Goal: Task Accomplishment & Management: Use online tool/utility

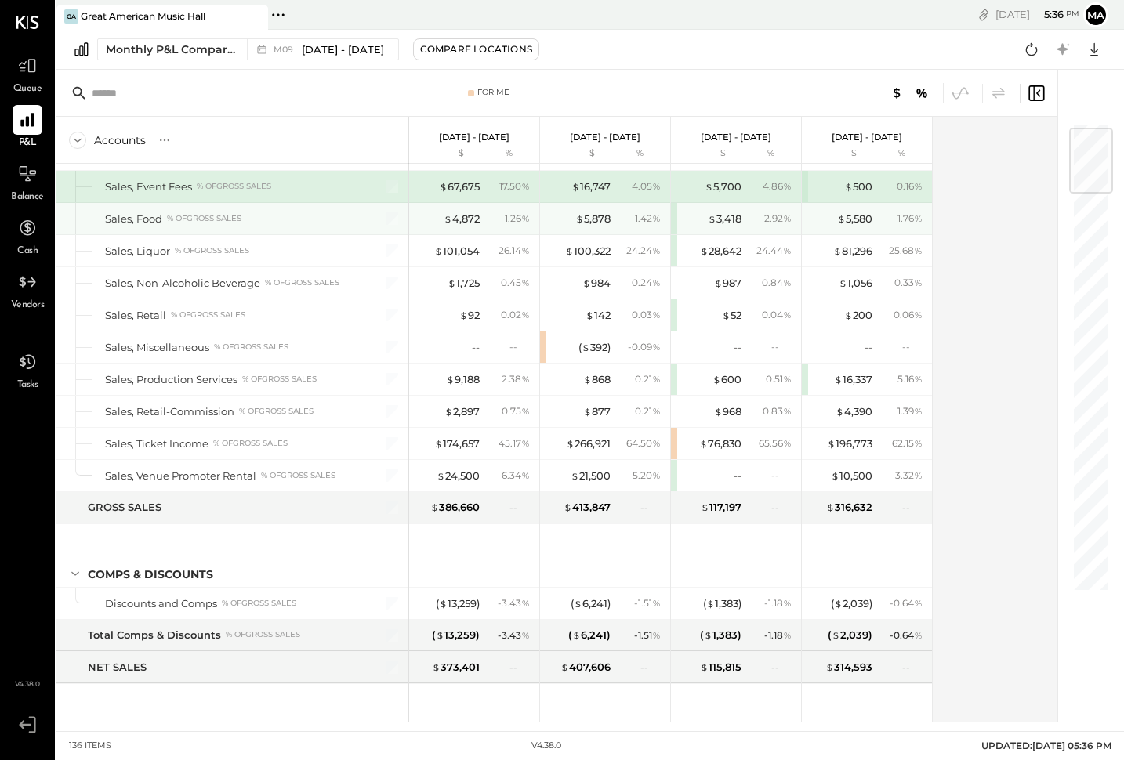
scroll to position [71, 0]
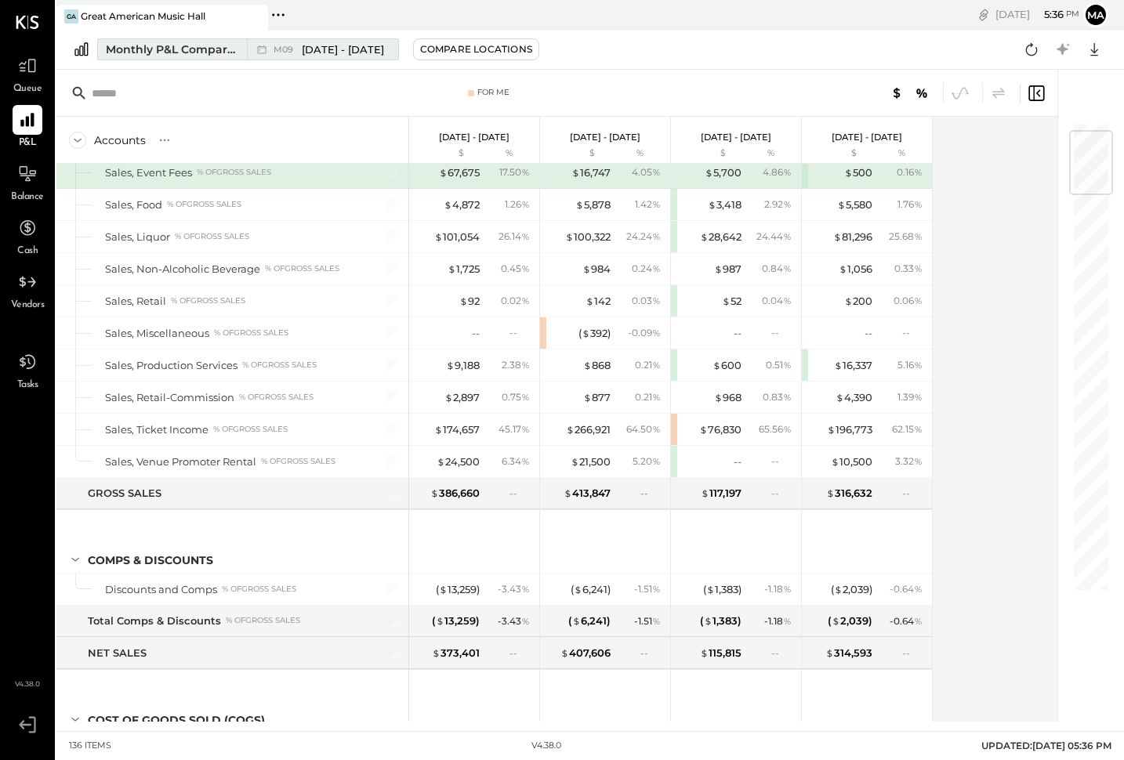
click at [315, 45] on span "[DATE] - [DATE]" at bounding box center [343, 49] width 82 height 15
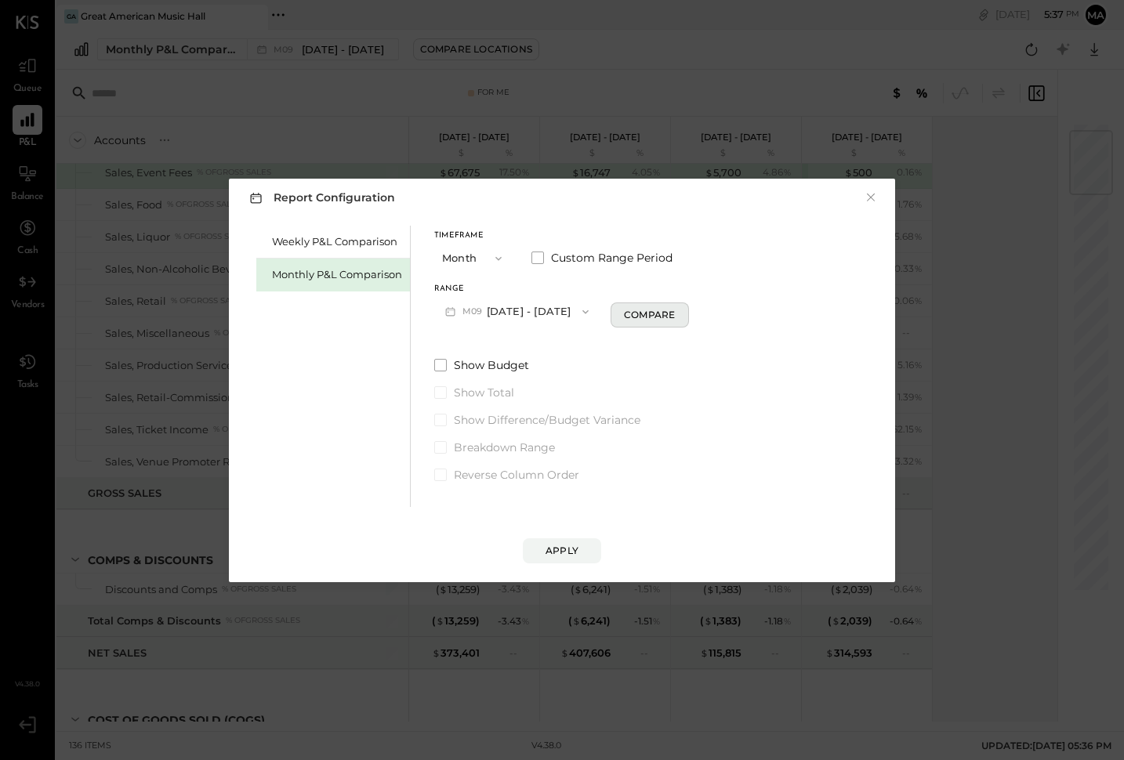
click at [652, 311] on div "Compare" at bounding box center [649, 314] width 51 height 13
click at [673, 308] on icon "button" at bounding box center [677, 310] width 9 height 9
click at [673, 311] on icon "button" at bounding box center [677, 310] width 9 height 9
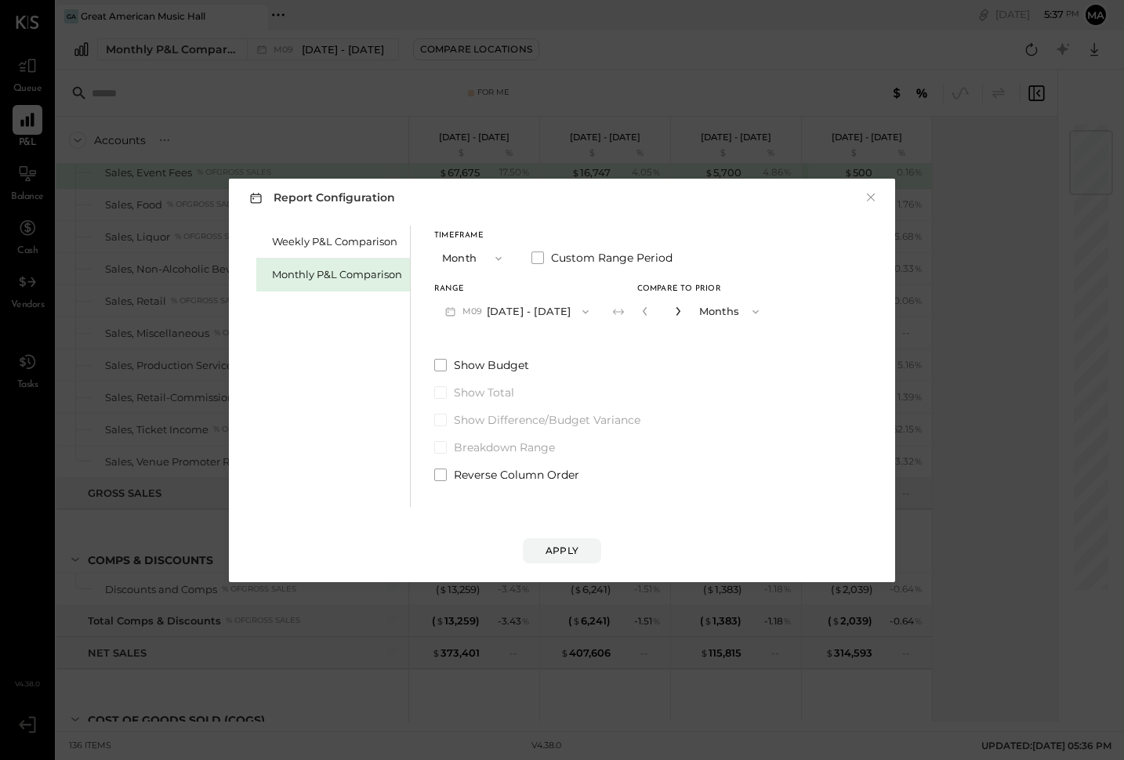
click at [673, 311] on icon "button" at bounding box center [677, 310] width 9 height 9
type input "*"
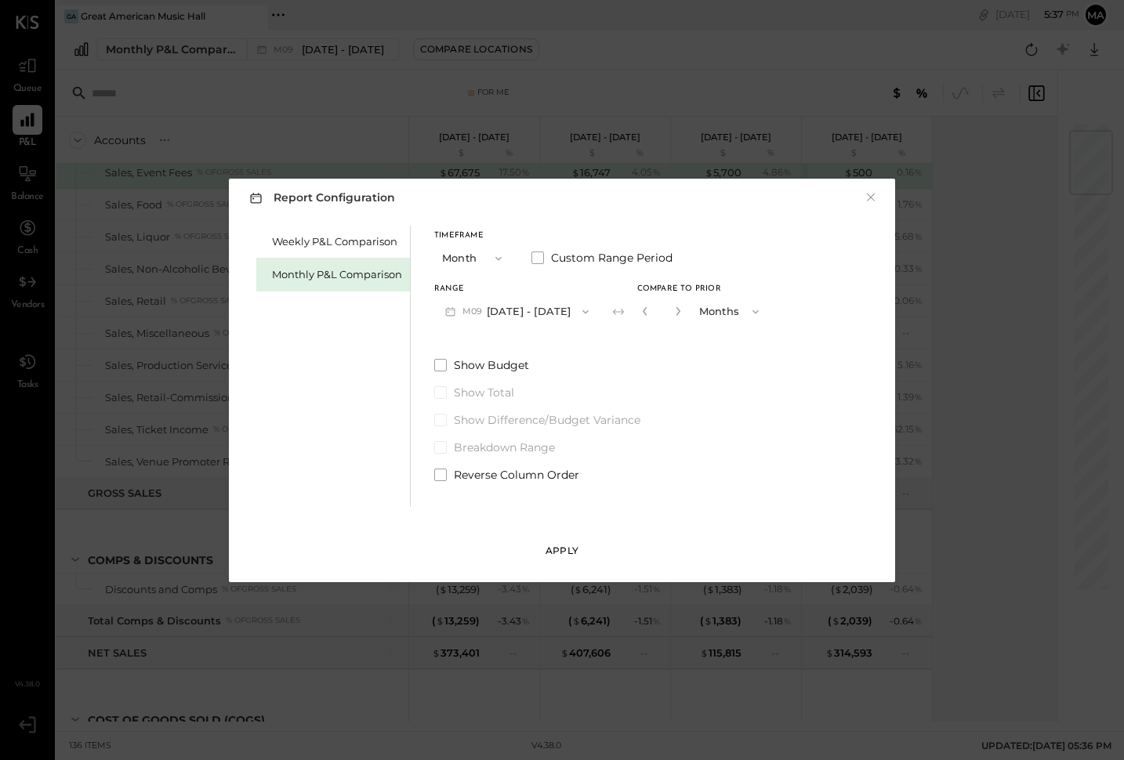
click at [560, 560] on button "Apply" at bounding box center [562, 550] width 78 height 25
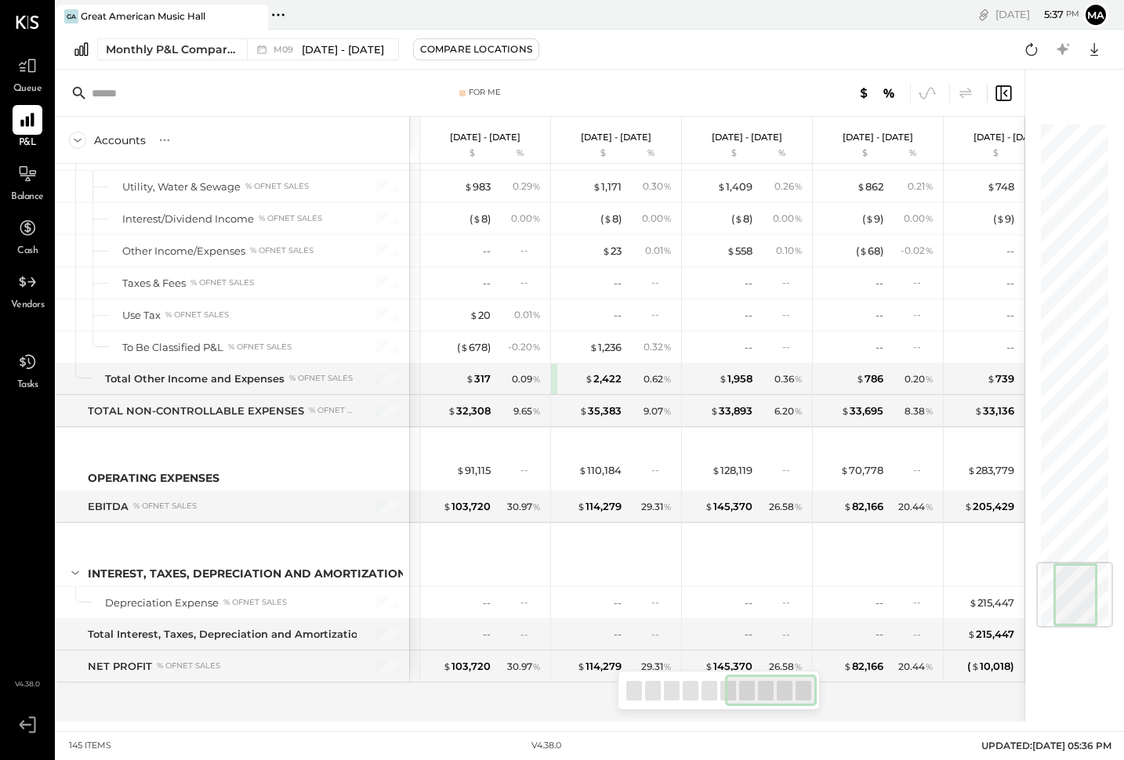
scroll to position [0, 692]
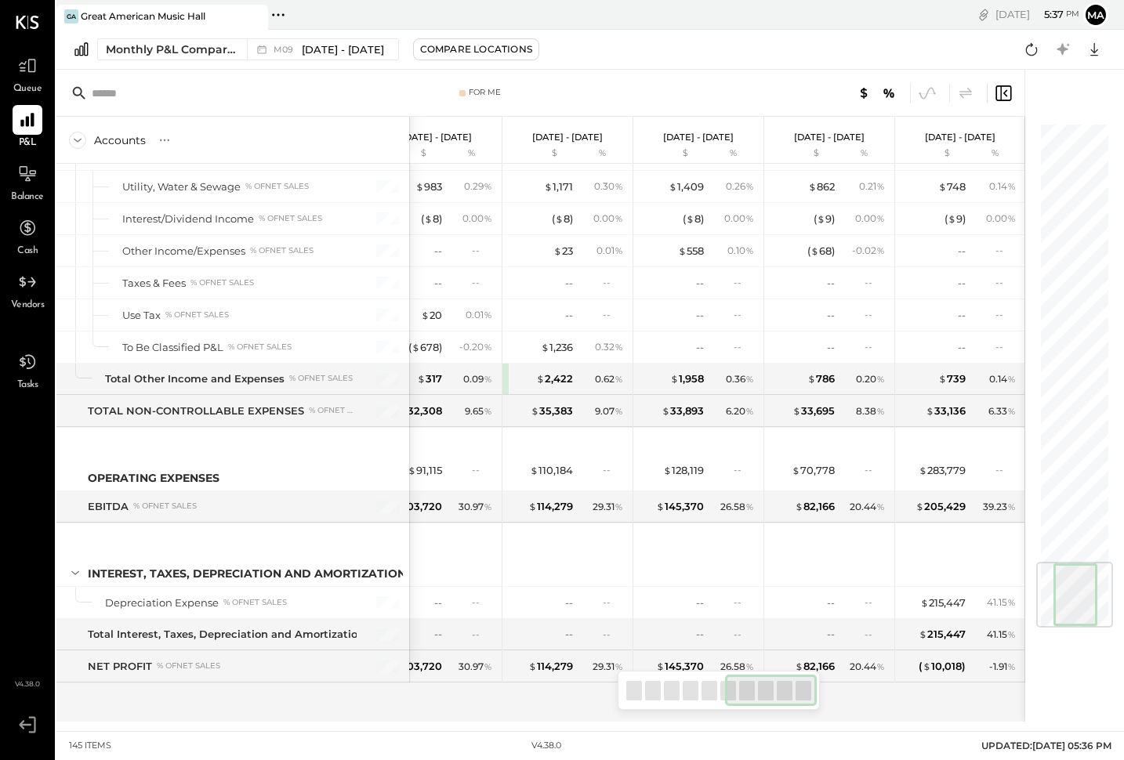
drag, startPoint x: 718, startPoint y: 683, endPoint x: 192, endPoint y: 156, distance: 744.7
click at [520, 686] on div "For Me Accounts S % GL [DATE] - [DATE] $ % [DATE] - [DATE] $ % [DATE] - [DATE] …" at bounding box center [540, 396] width 968 height 652
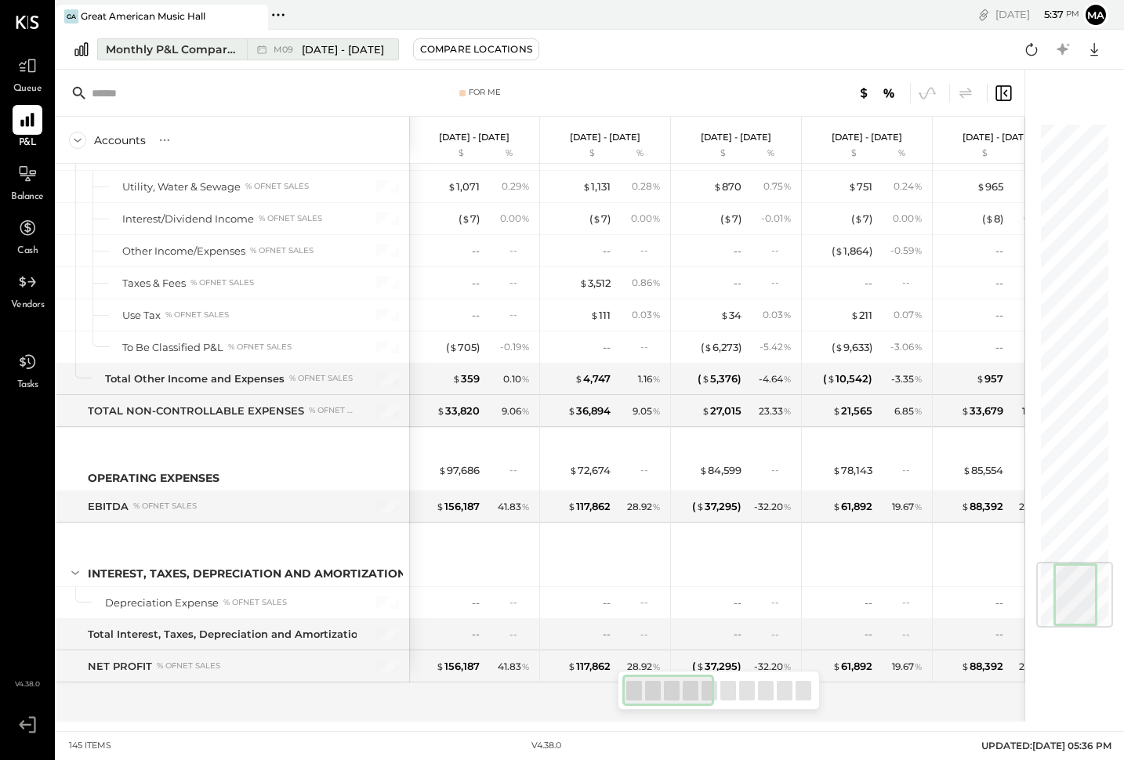
click at [324, 49] on span "[DATE] - [DATE]" at bounding box center [343, 49] width 82 height 15
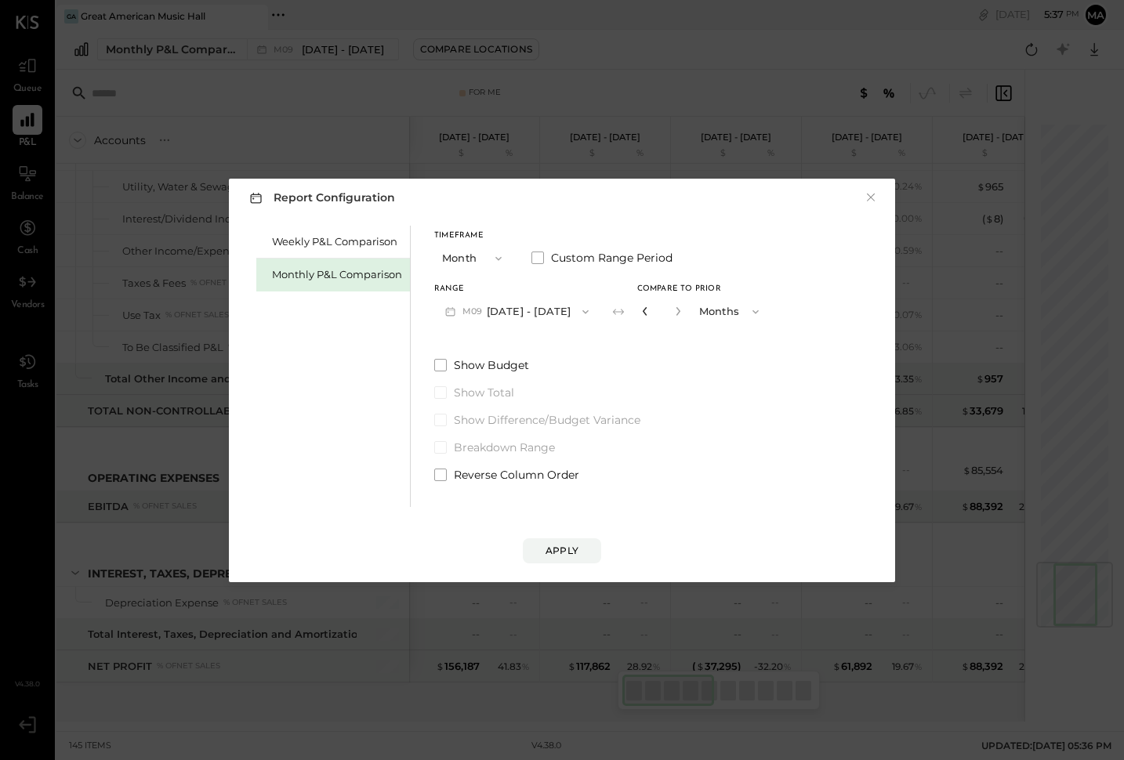
click at [640, 310] on icon "button" at bounding box center [644, 310] width 9 height 9
type input "*"
click at [579, 549] on button "Apply" at bounding box center [562, 550] width 78 height 25
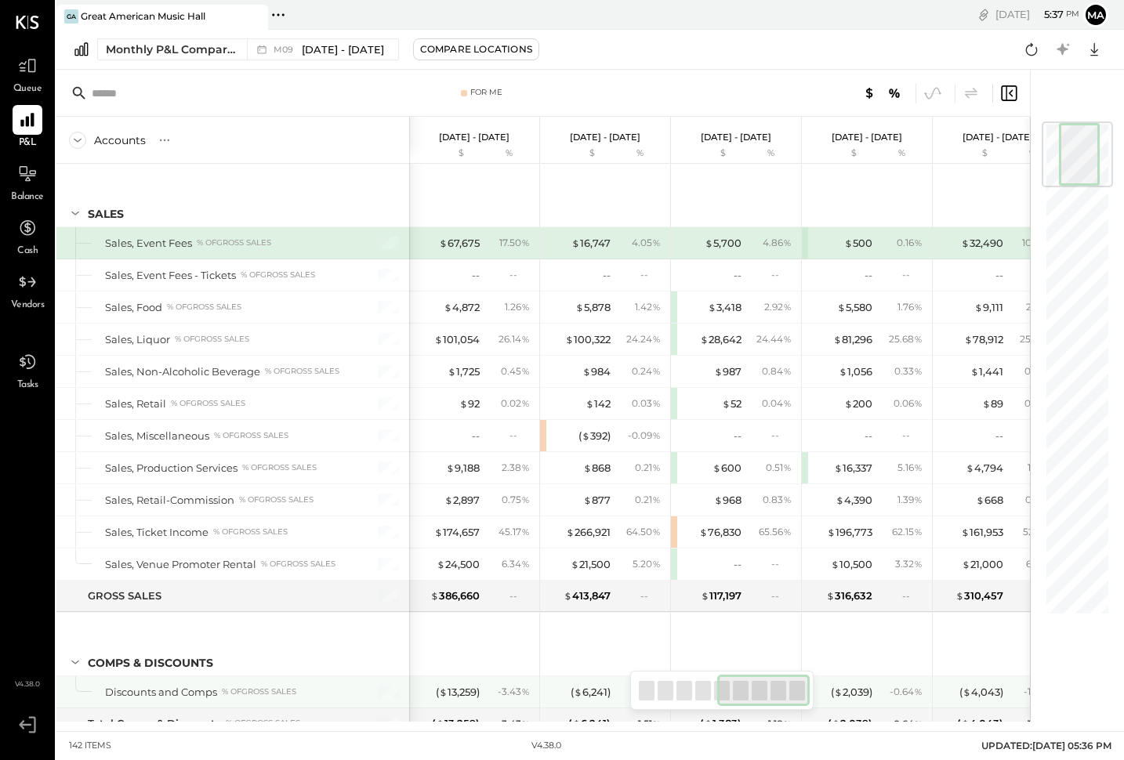
scroll to position [0, 556]
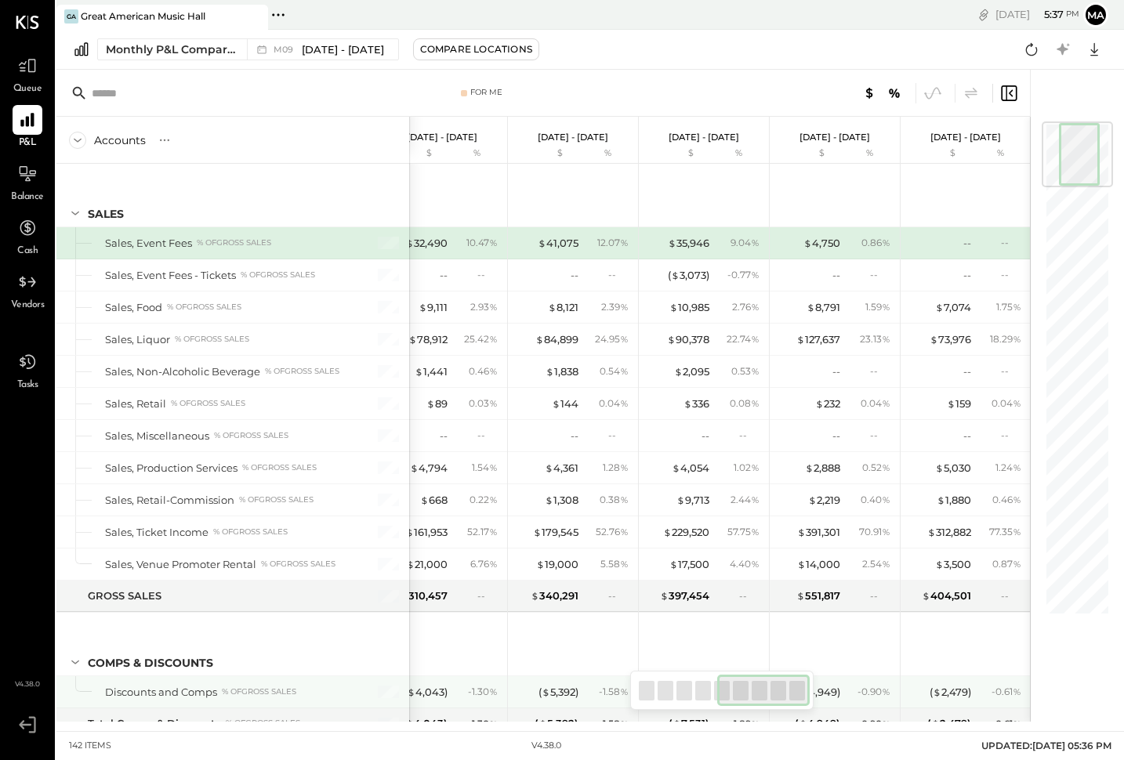
drag, startPoint x: 711, startPoint y: 701, endPoint x: 882, endPoint y: 704, distance: 171.6
click at [882, 704] on div "For Me Accounts S % GL [DATE] - [DATE] $ % [DATE] - [DATE] $ % [DATE] - [DATE] …" at bounding box center [542, 396] width 973 height 652
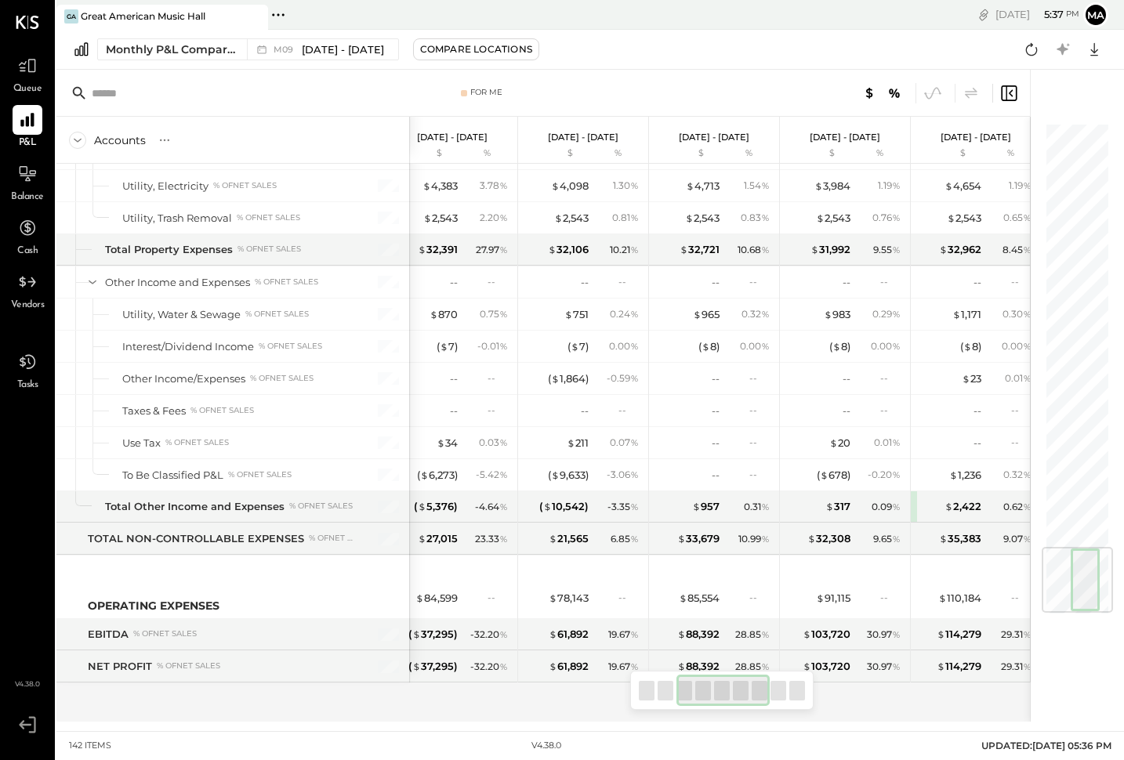
scroll to position [3591, 0]
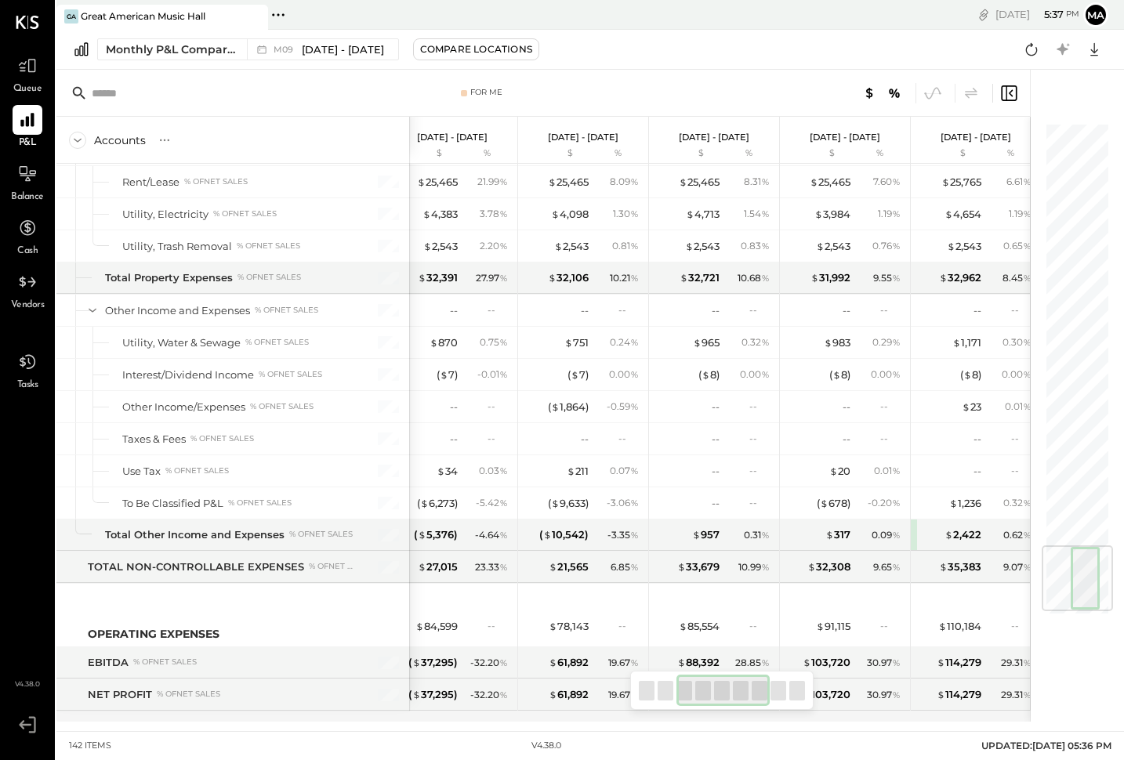
click at [801, 698] on div at bounding box center [797, 691] width 16 height 20
click at [787, 694] on div at bounding box center [721, 690] width 183 height 39
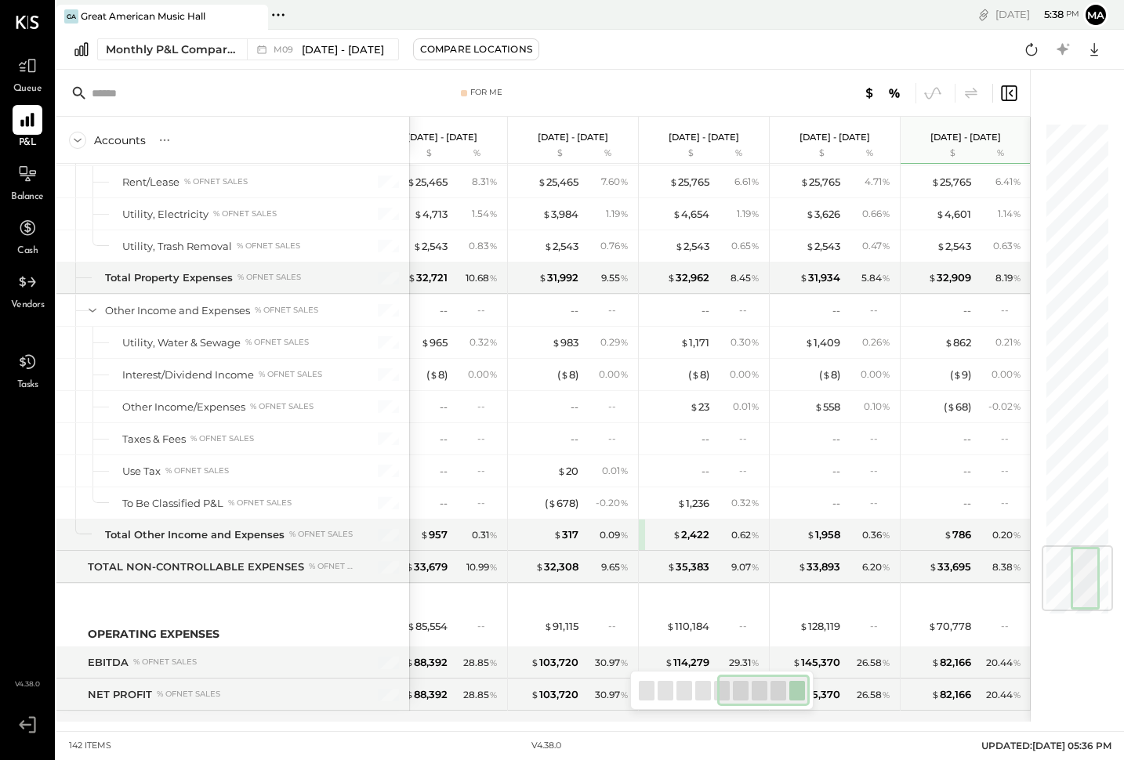
drag, startPoint x: 726, startPoint y: 690, endPoint x: 799, endPoint y: 687, distance: 72.9
click at [799, 687] on div at bounding box center [763, 690] width 92 height 31
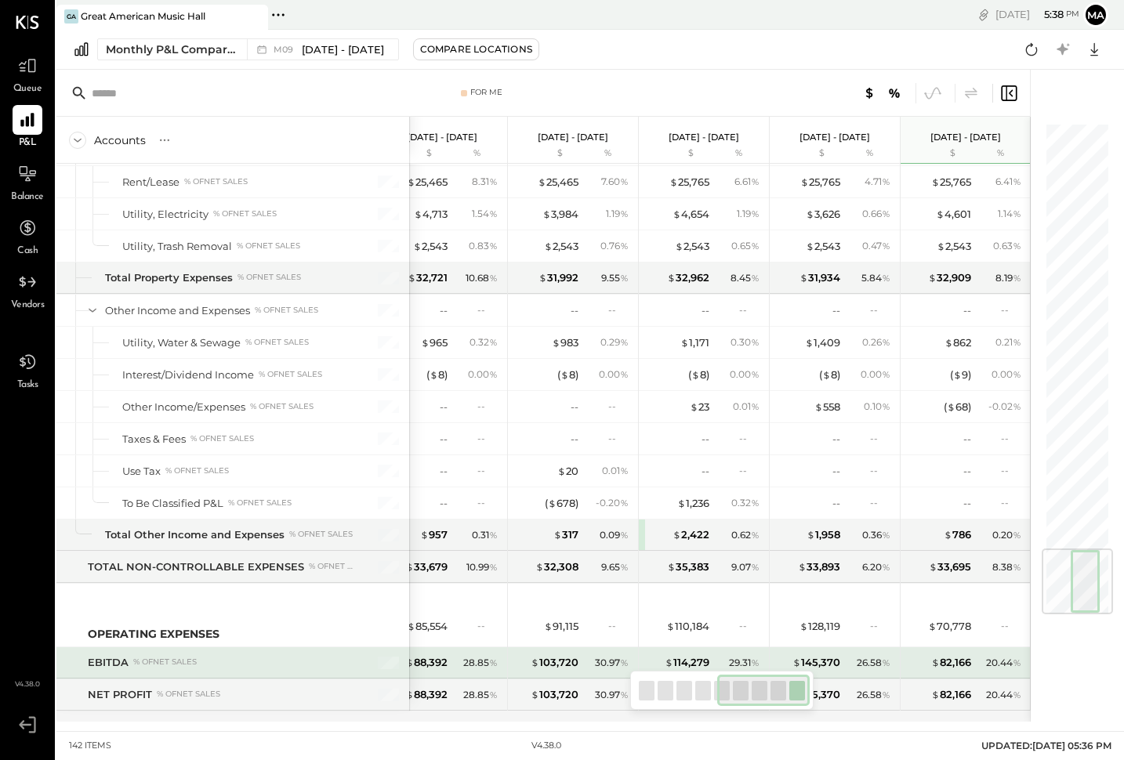
scroll to position [3620, 0]
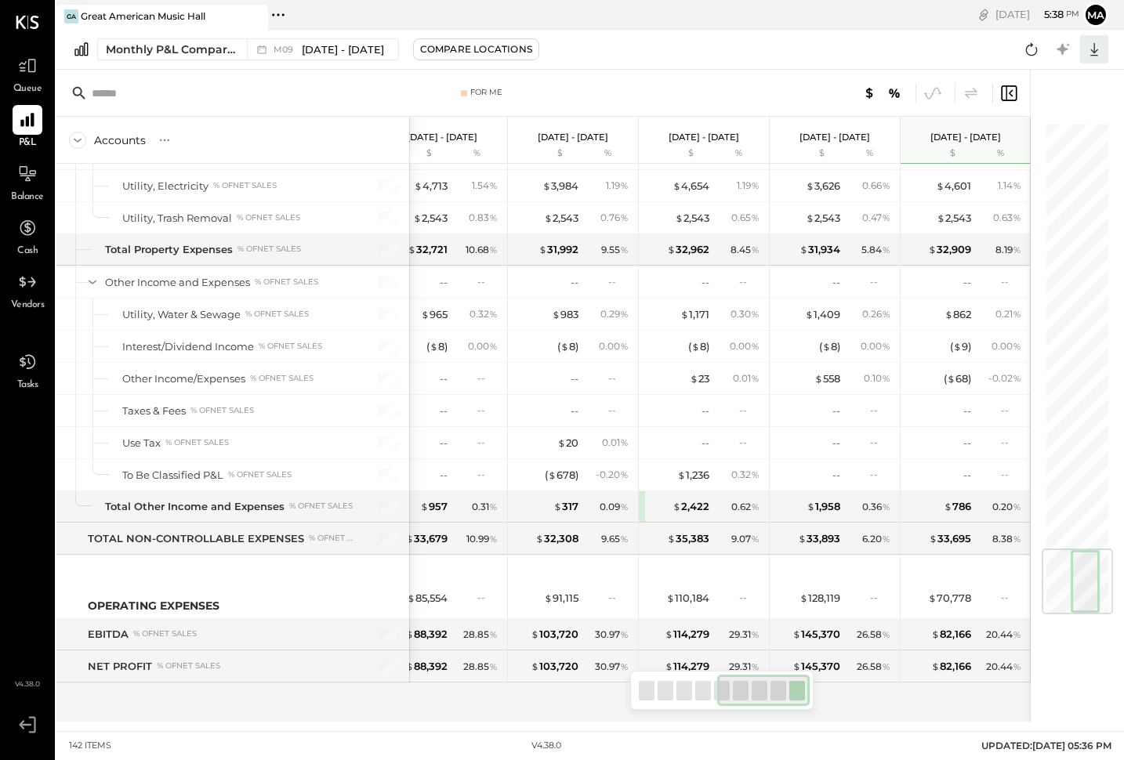
click at [1096, 44] on icon at bounding box center [1094, 49] width 20 height 20
click at [1070, 104] on div "Google Sheets" at bounding box center [1045, 108] width 125 height 33
